Goal: Task Accomplishment & Management: Manage account settings

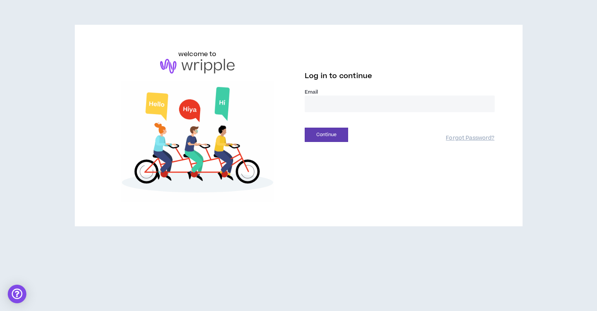
type input "**********"
click at [326, 135] on button "Continue" at bounding box center [325, 135] width 43 height 14
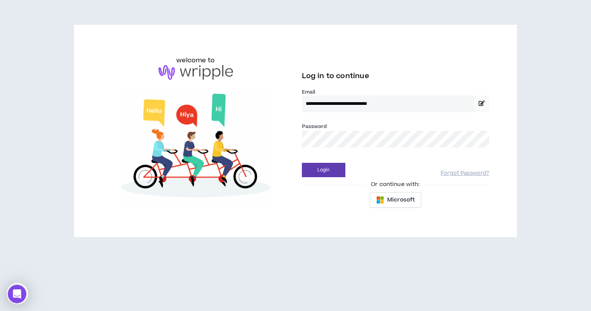
click at [323, 170] on button "Login" at bounding box center [323, 170] width 43 height 14
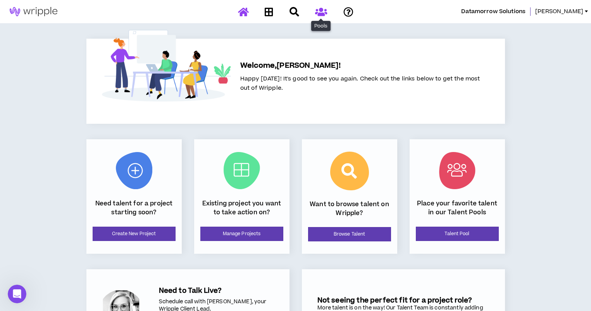
click at [319, 14] on icon at bounding box center [321, 12] width 12 height 10
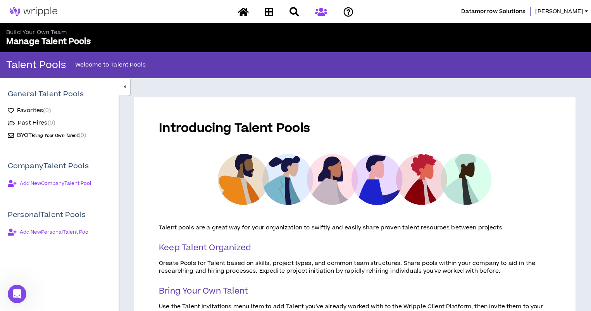
click at [28, 111] on span "Favorites ( 0 )" at bounding box center [34, 111] width 34 height 8
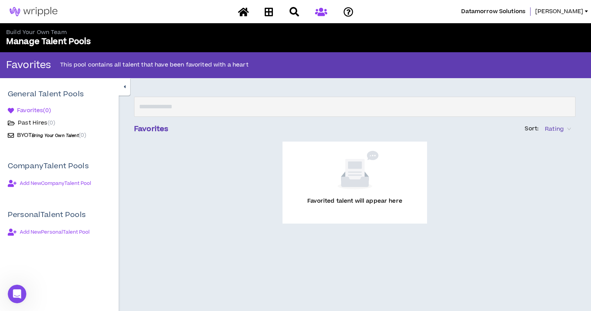
click at [31, 121] on span "Past Hires ( 0 )" at bounding box center [36, 123] width 37 height 8
click at [575, 10] on span "[PERSON_NAME]" at bounding box center [559, 11] width 48 height 9
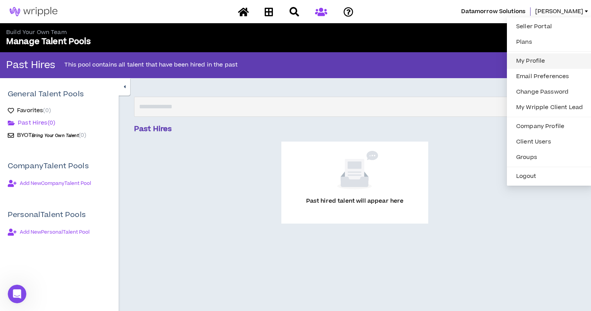
click at [537, 59] on link "My Profile" at bounding box center [549, 61] width 76 height 12
select select "US"
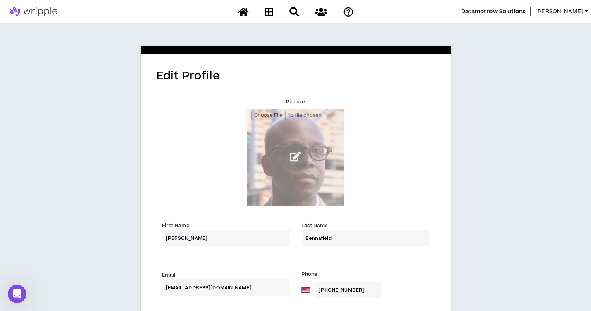
click at [389, 157] on div "Picture" at bounding box center [295, 151] width 267 height 110
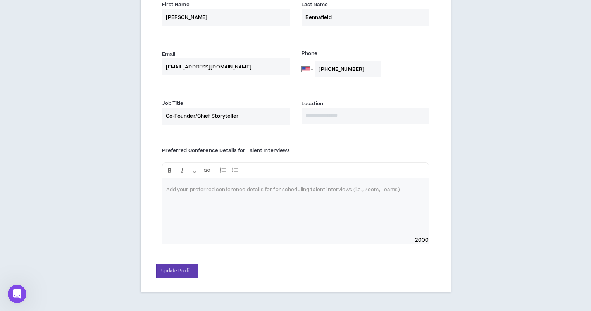
scroll to position [221, 0]
click at [262, 190] on p at bounding box center [295, 191] width 259 height 8
click at [187, 271] on button "Update Profile" at bounding box center [177, 272] width 43 height 14
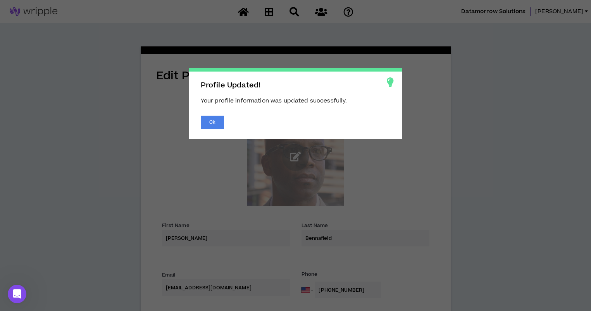
scroll to position [0, 0]
click at [216, 124] on button "Ok" at bounding box center [212, 123] width 23 height 14
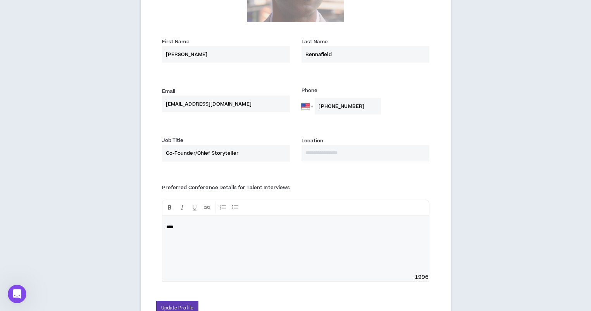
scroll to position [181, 0]
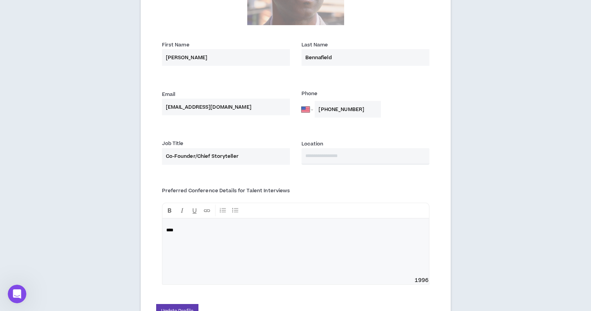
click at [348, 162] on input "text" at bounding box center [365, 156] width 128 height 16
type input "***"
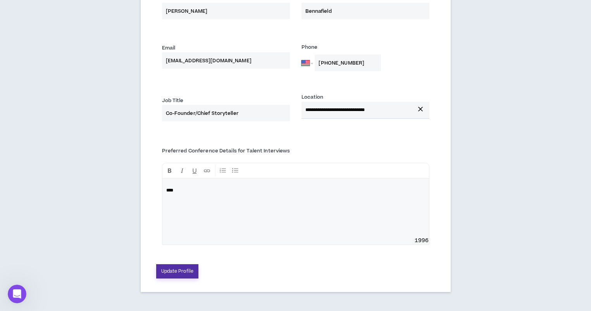
click at [186, 273] on button "Update Profile" at bounding box center [177, 272] width 43 height 14
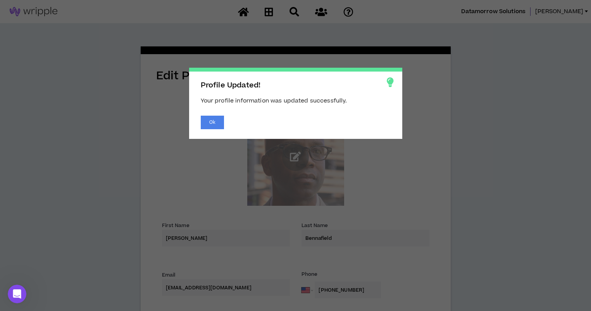
scroll to position [0, 0]
click at [220, 121] on button "Ok" at bounding box center [212, 123] width 23 height 14
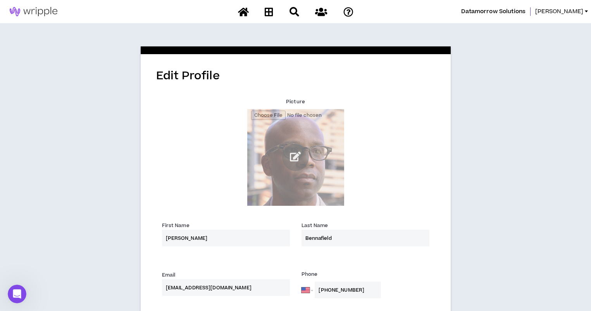
click at [507, 11] on span "Datamorrow Solutions" at bounding box center [493, 11] width 64 height 9
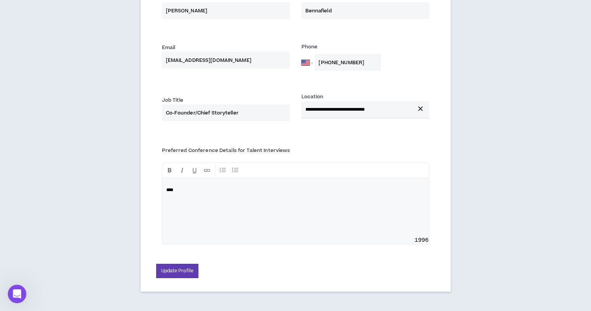
scroll to position [227, 0]
click at [18, 294] on icon "Open Intercom Messenger" at bounding box center [16, 293] width 13 height 13
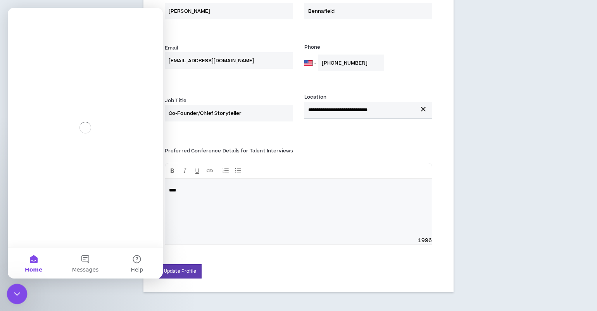
scroll to position [0, 0]
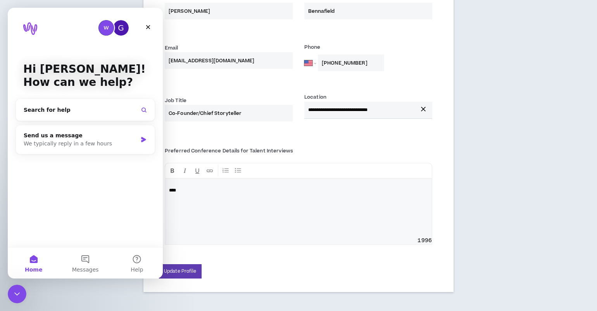
click at [306, 143] on div "Preferred Conference Details for Talent Interviews **** 1996" at bounding box center [298, 196] width 279 height 122
click at [149, 30] on icon "Close" at bounding box center [148, 27] width 6 height 6
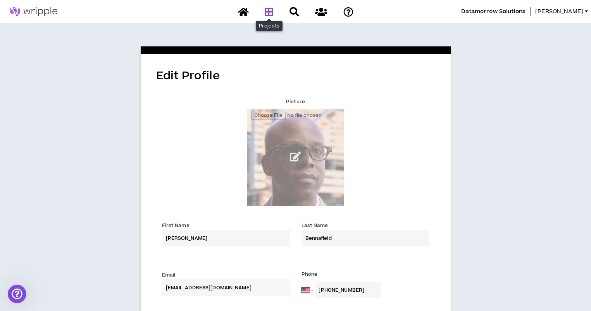
click at [268, 14] on icon at bounding box center [269, 12] width 9 height 10
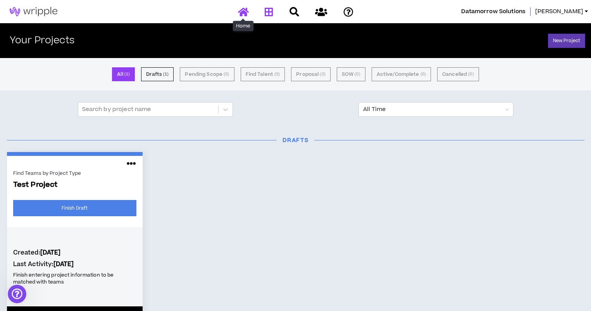
click at [245, 13] on icon at bounding box center [243, 12] width 11 height 10
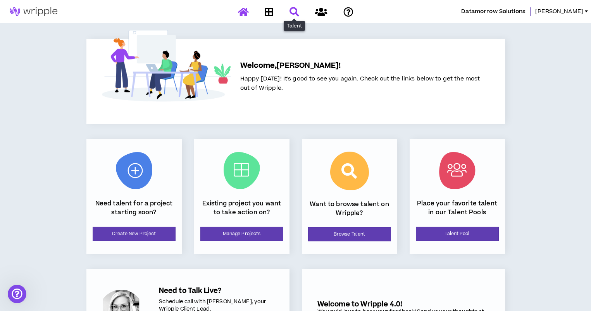
click at [296, 11] on icon at bounding box center [294, 12] width 10 height 10
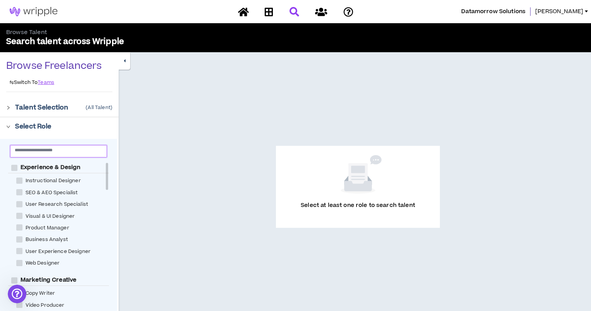
click at [82, 152] on input "text" at bounding box center [55, 150] width 81 height 6
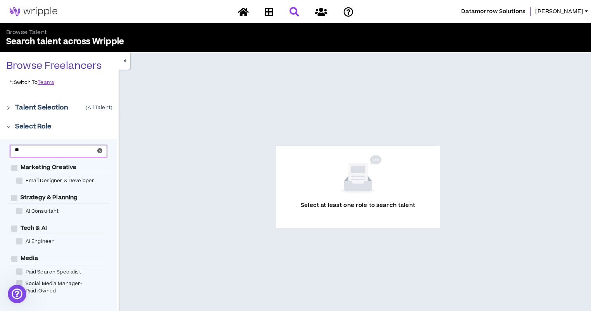
type input "**"
click at [30, 229] on span "Tech & AI" at bounding box center [33, 229] width 33 height 8
checkbox AI "****"
checkbox Engineer "****"
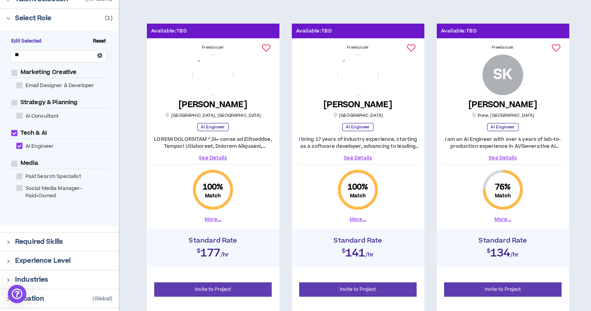
scroll to position [107, 0]
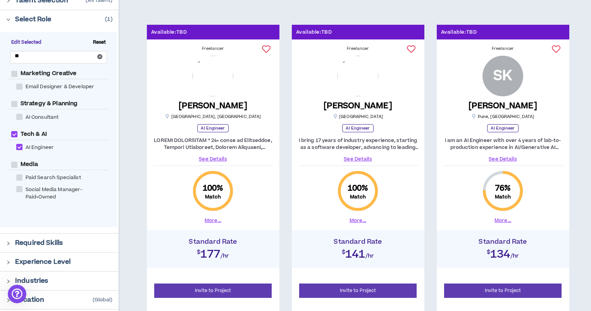
click at [17, 117] on span at bounding box center [19, 117] width 6 height 6
checkbox Consultant "****"
checkbox Planning "****"
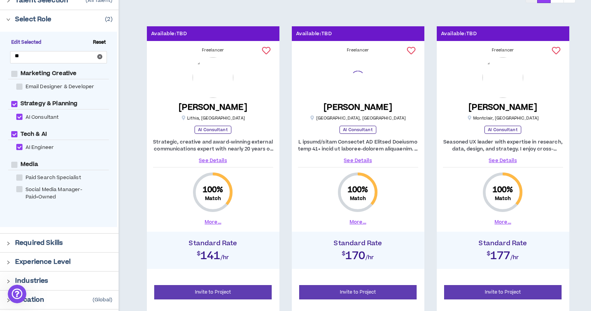
click at [15, 134] on span at bounding box center [14, 134] width 6 height 6
checkbox AI "*****"
checkbox Engineer "*****"
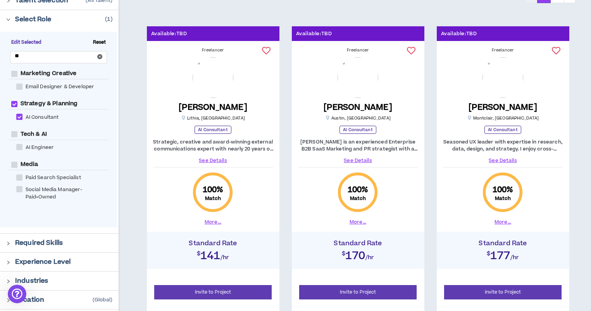
click at [364, 160] on link "See Details" at bounding box center [358, 160] width 120 height 7
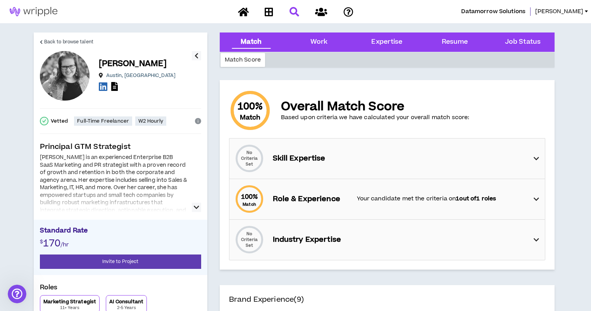
click at [36, 10] on img at bounding box center [33, 11] width 67 height 9
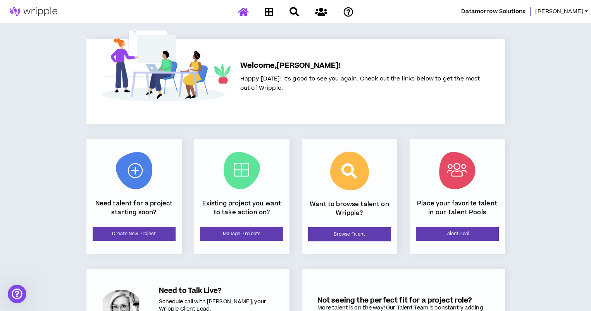
click at [585, 9] on link "[PERSON_NAME]" at bounding box center [563, 11] width 56 height 9
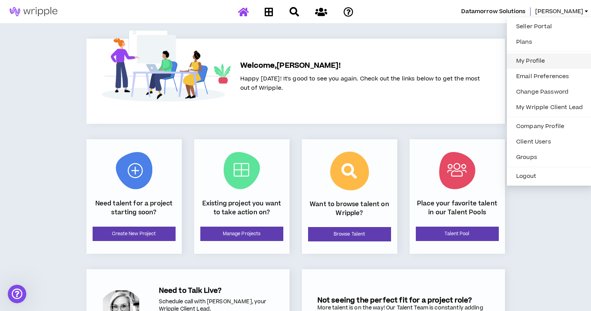
click at [522, 61] on link "My Profile" at bounding box center [549, 61] width 76 height 12
select select "US"
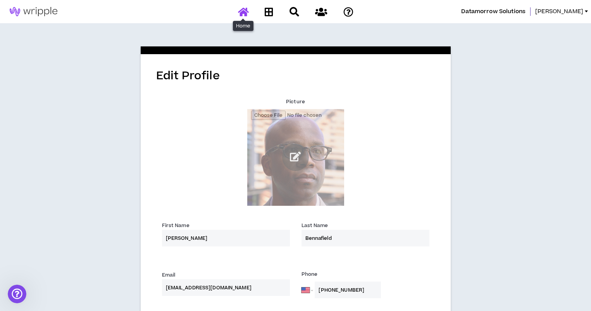
click at [247, 6] on link at bounding box center [243, 12] width 15 height 14
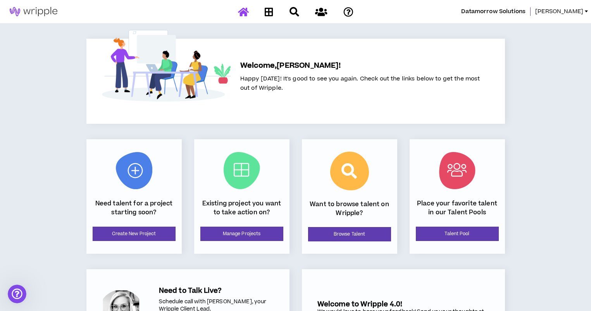
click at [578, 9] on span "[PERSON_NAME]" at bounding box center [559, 11] width 48 height 9
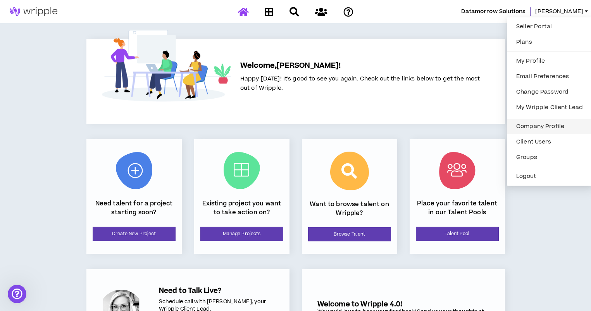
click at [531, 126] on link "Company Profile" at bounding box center [549, 127] width 76 height 12
select select "*"
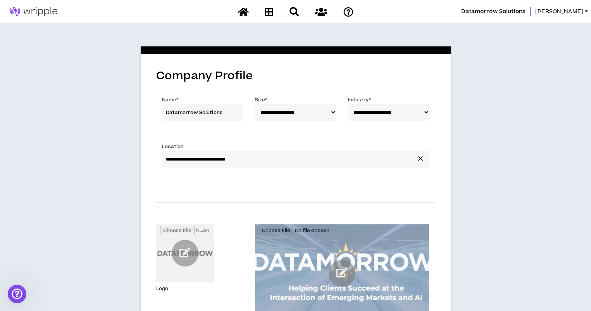
click at [510, 81] on div "**********" at bounding box center [295, 215] width 591 height 385
click at [578, 11] on span "[PERSON_NAME]" at bounding box center [559, 11] width 48 height 9
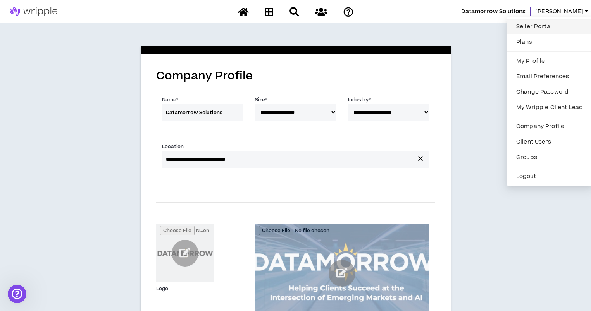
click at [523, 28] on link "Seller Portal" at bounding box center [549, 27] width 76 height 12
select select "*"
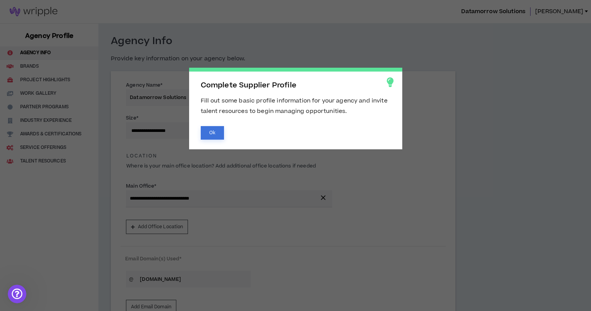
click at [215, 134] on button "Ok" at bounding box center [212, 133] width 23 height 14
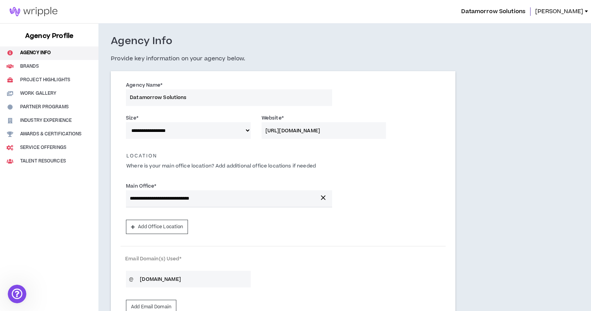
click at [30, 66] on button "Brands" at bounding box center [49, 67] width 98 height 14
select select "*"
click at [37, 71] on button "Brands" at bounding box center [49, 67] width 98 height 14
select select "*"
click at [36, 69] on button "Brands" at bounding box center [49, 67] width 98 height 14
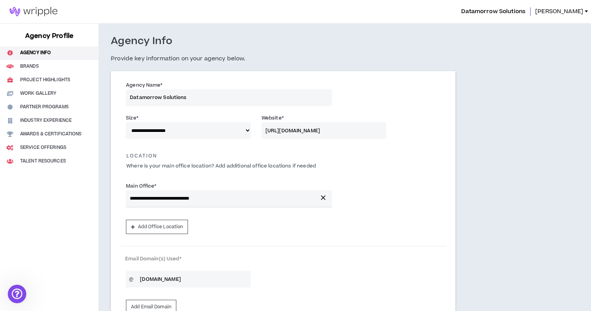
select select "*"
click at [38, 78] on button "Project Highlights" at bounding box center [49, 81] width 98 height 14
select select "*"
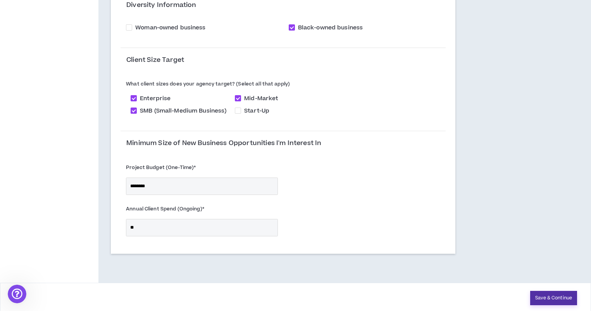
click at [558, 293] on button "Save & Continue" at bounding box center [553, 298] width 47 height 14
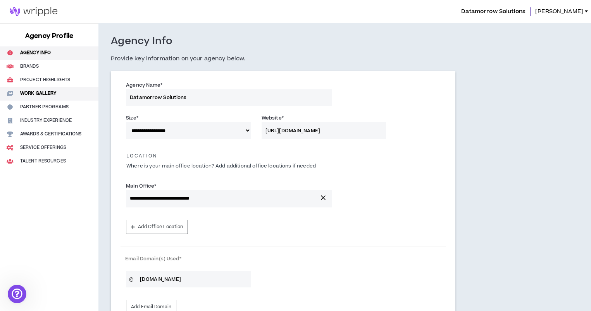
click at [29, 94] on button "Work Gallery" at bounding box center [49, 94] width 98 height 14
select select "*"
click at [31, 81] on button "Project Highlights" at bounding box center [49, 81] width 98 height 14
select select "*"
click at [37, 105] on button "Partner Programs" at bounding box center [49, 108] width 98 height 14
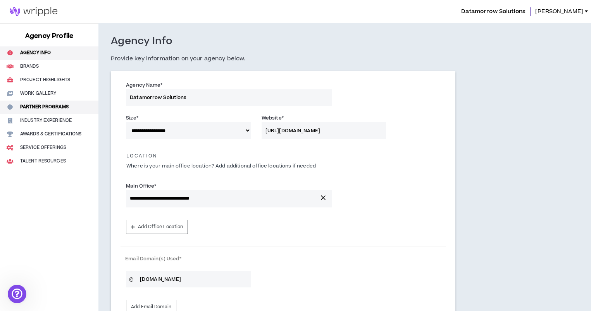
select select "*"
click at [40, 120] on button "Industry Experience" at bounding box center [49, 121] width 98 height 14
select select "*"
click at [42, 131] on button "Awards & Certifications" at bounding box center [49, 135] width 98 height 14
select select "*"
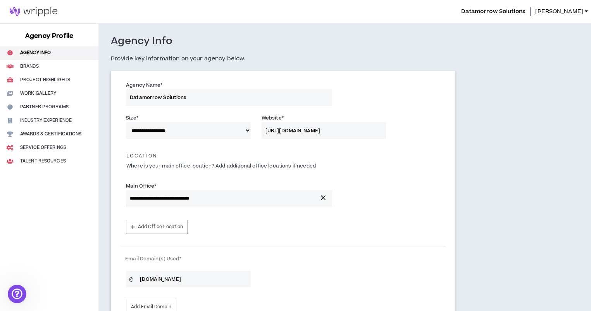
click at [43, 145] on button "Service Offerings" at bounding box center [49, 148] width 98 height 14
select select "*"
click at [44, 160] on button "Talent Resources" at bounding box center [49, 162] width 98 height 14
select select "*"
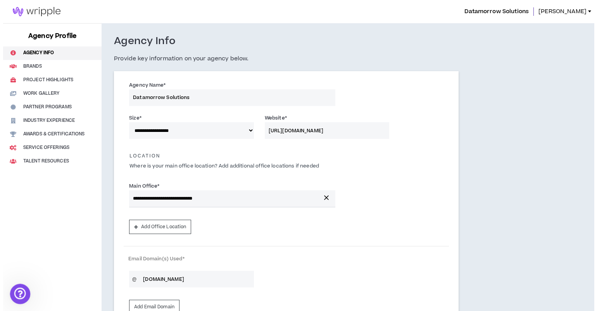
click at [20, 287] on div "Open Intercom Messenger" at bounding box center [19, 293] width 26 height 26
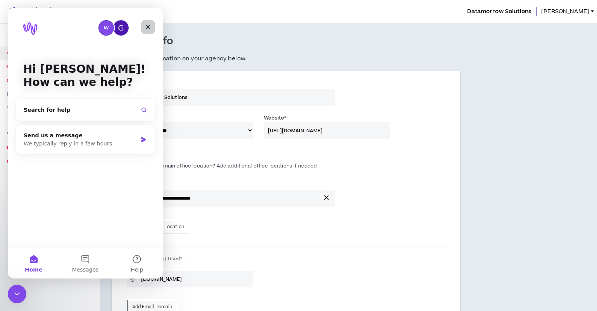
click at [146, 24] on icon "Close" at bounding box center [148, 27] width 6 height 6
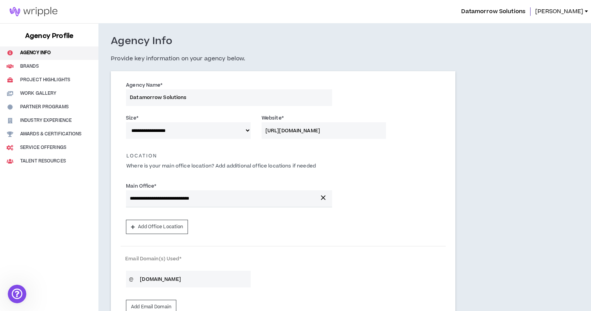
click at [44, 13] on img at bounding box center [33, 11] width 67 height 9
select select "*"
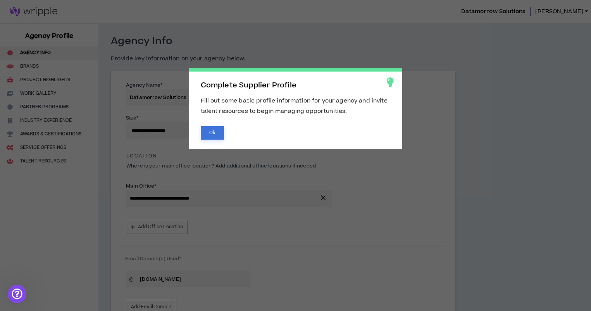
click at [217, 134] on button "Ok" at bounding box center [212, 133] width 23 height 14
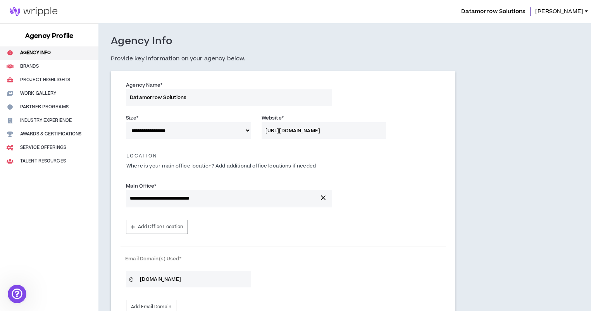
click at [27, 13] on img at bounding box center [33, 11] width 67 height 9
select select "*"
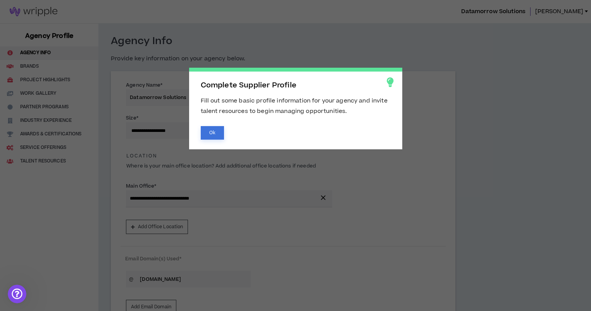
click at [207, 131] on button "Ok" at bounding box center [212, 133] width 23 height 14
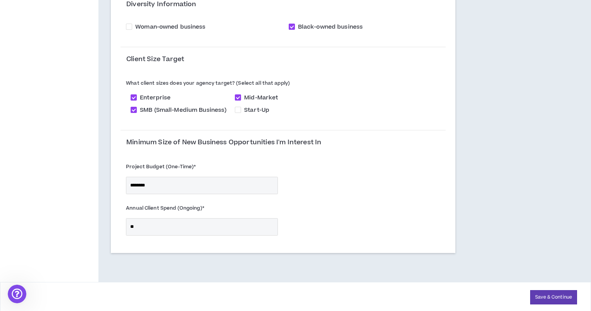
scroll to position [698, 0]
click at [533, 293] on button "Save & Continue" at bounding box center [553, 298] width 47 height 14
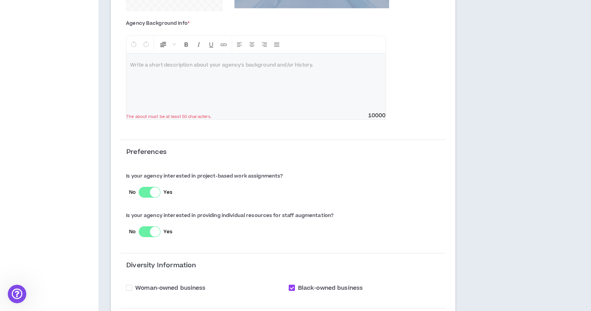
scroll to position [435, 0]
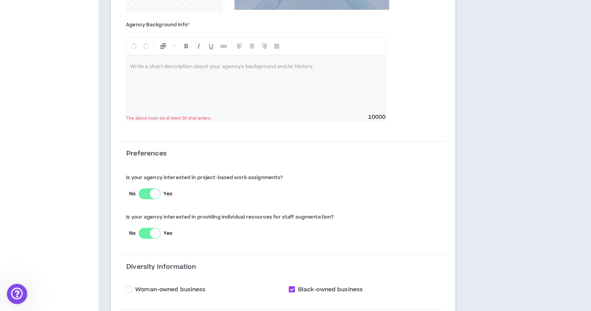
drag, startPoint x: 13, startPoint y: 292, endPoint x: 13, endPoint y: 286, distance: 5.4
click at [12, 293] on icon "Open Intercom Messenger" at bounding box center [16, 293] width 13 height 13
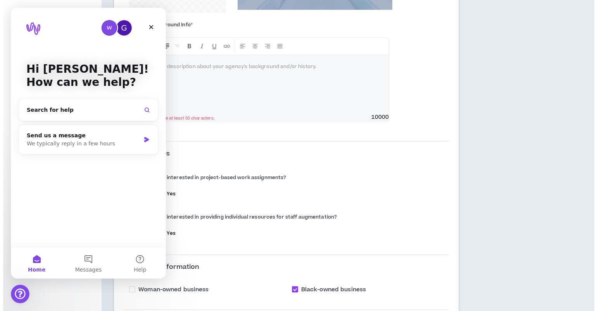
scroll to position [0, 0]
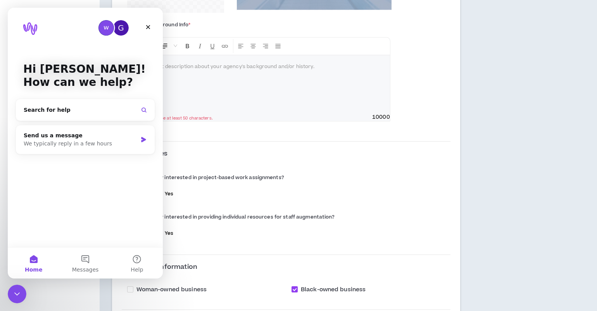
click at [30, 261] on button "Home" at bounding box center [34, 263] width 52 height 31
click at [32, 263] on button "Home" at bounding box center [34, 263] width 52 height 31
click at [147, 29] on icon "Close" at bounding box center [148, 27] width 6 height 6
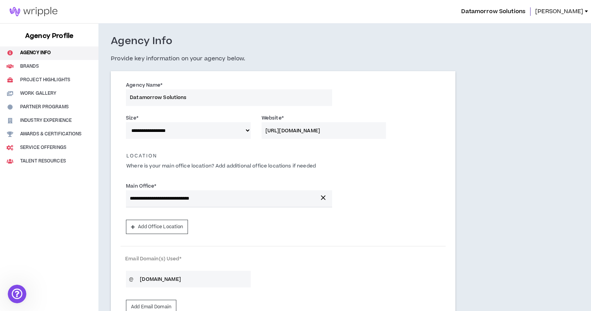
click at [578, 13] on span "[PERSON_NAME]" at bounding box center [559, 11] width 48 height 9
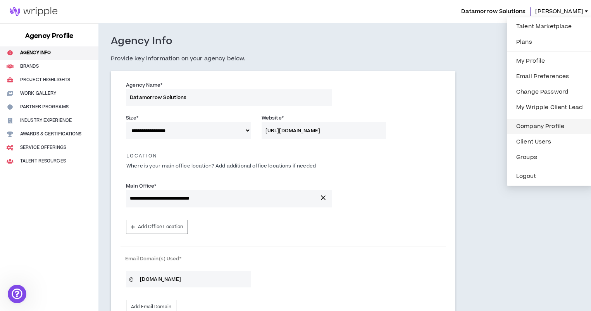
click at [523, 124] on link "Company Profile" at bounding box center [549, 127] width 76 height 12
select select "*"
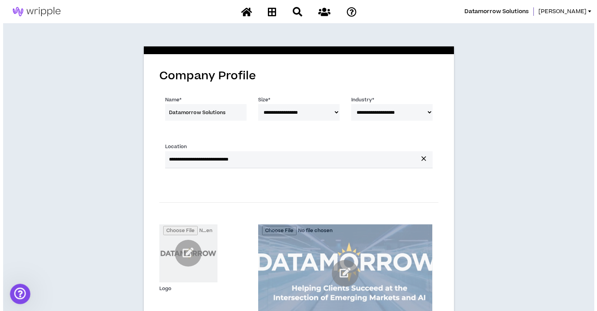
drag, startPoint x: 17, startPoint y: 290, endPoint x: 29, endPoint y: 565, distance: 275.7
click at [17, 289] on icon "Open Intercom Messenger" at bounding box center [19, 293] width 13 height 13
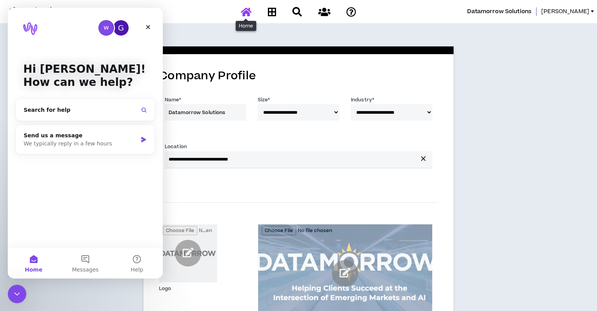
click at [244, 14] on icon at bounding box center [246, 12] width 11 height 10
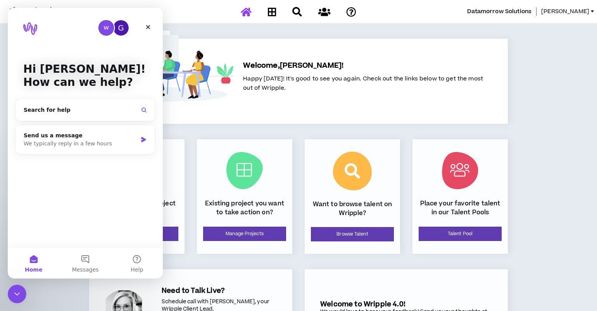
click at [226, 275] on div "Need to Talk Live? Schedule call with [PERSON_NAME], your Wripple Client Lead. …" at bounding box center [190, 312] width 203 height 85
click at [370, 276] on div "Welcome to Wripple 4.0! We would love to hear your feedback! Send us your thoug…" at bounding box center [405, 312] width 203 height 85
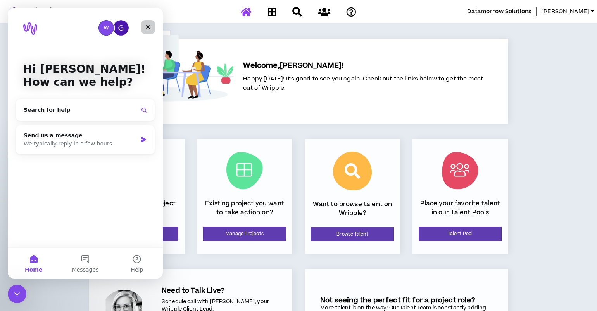
click at [145, 26] on icon "Close" at bounding box center [148, 27] width 6 height 6
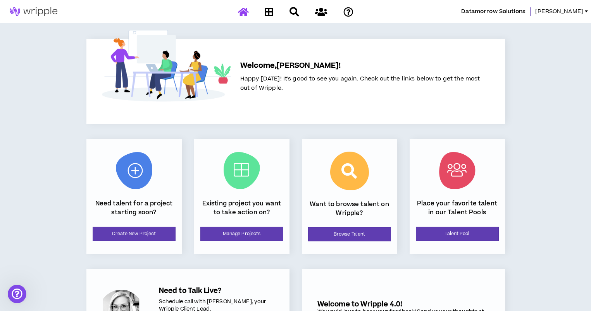
click at [573, 12] on span "[PERSON_NAME]" at bounding box center [559, 11] width 48 height 9
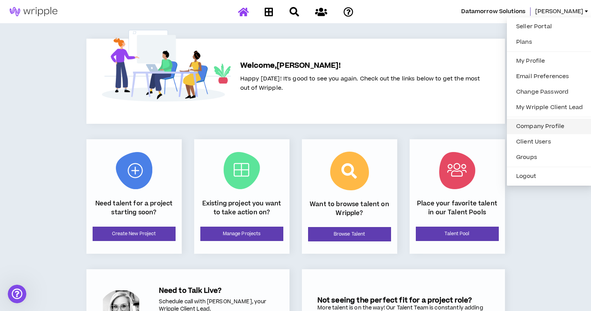
click at [525, 126] on link "Company Profile" at bounding box center [549, 127] width 76 height 12
select select "*"
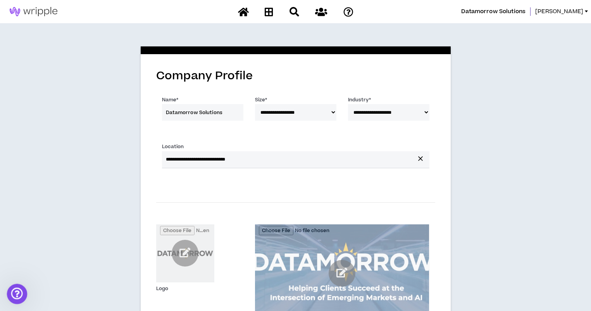
click at [18, 296] on icon "Open Intercom Messenger" at bounding box center [16, 293] width 13 height 13
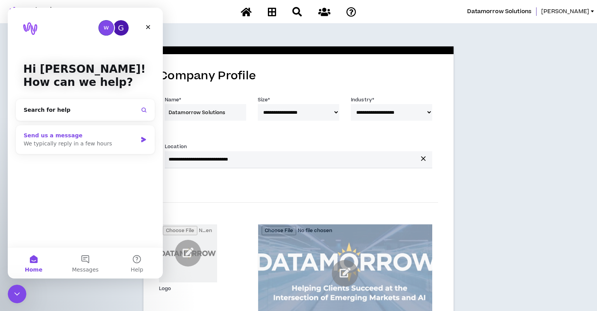
click at [100, 141] on div "We typically reply in a few hours" at bounding box center [81, 144] width 114 height 8
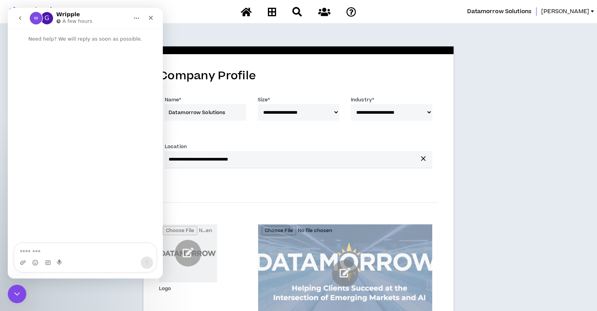
click at [89, 247] on textarea "Message…" at bounding box center [85, 250] width 142 height 13
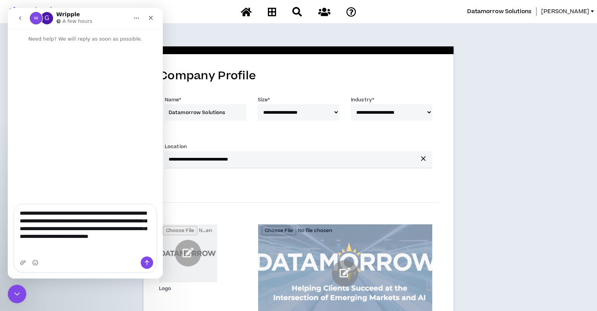
type textarea "**********"
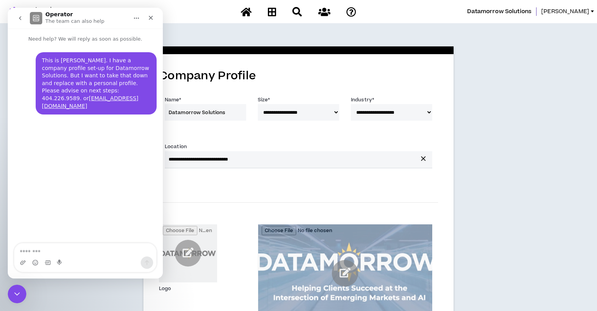
click at [495, 143] on div "**********" at bounding box center [298, 215] width 597 height 385
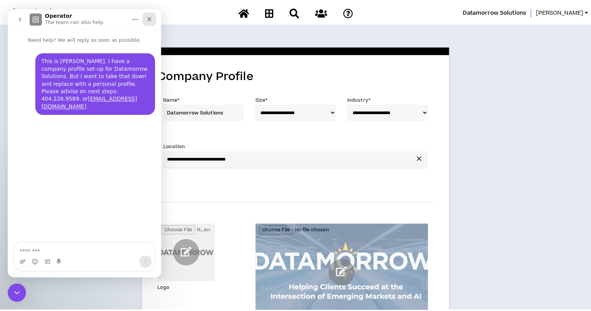
drag, startPoint x: 151, startPoint y: 17, endPoint x: 158, endPoint y: 22, distance: 8.8
click at [151, 17] on icon "Close" at bounding box center [150, 19] width 6 height 6
